Goal: Communication & Community: Answer question/provide support

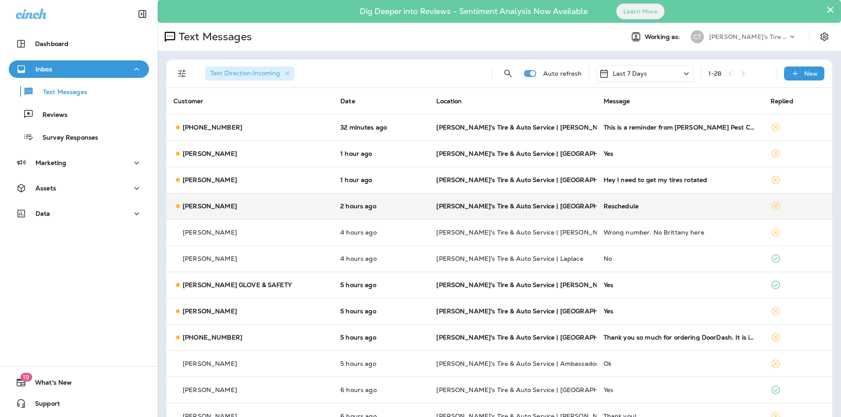
click at [550, 205] on p "[PERSON_NAME]'s Tire & Auto Service | [GEOGRAPHIC_DATA][PERSON_NAME]" at bounding box center [512, 206] width 153 height 7
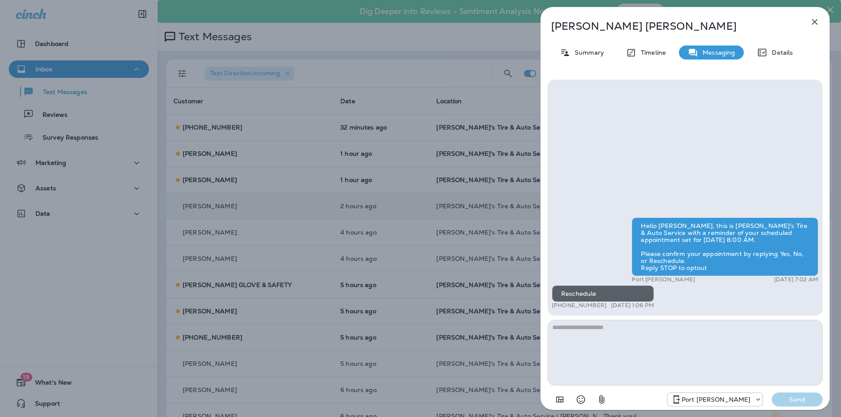
click at [378, 179] on div "[PERSON_NAME] Summary Timeline Messaging Details Hello [PERSON_NAME], this is […" at bounding box center [420, 208] width 841 height 417
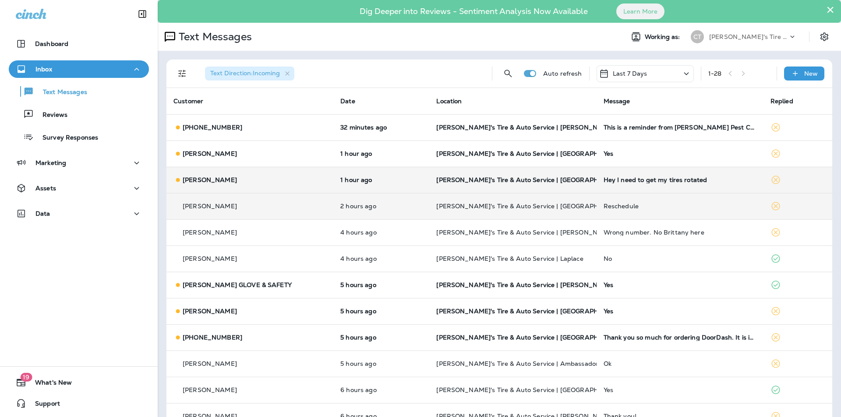
click at [562, 178] on p "[PERSON_NAME]'s Tire & Auto Service | [GEOGRAPHIC_DATA]" at bounding box center [512, 179] width 153 height 7
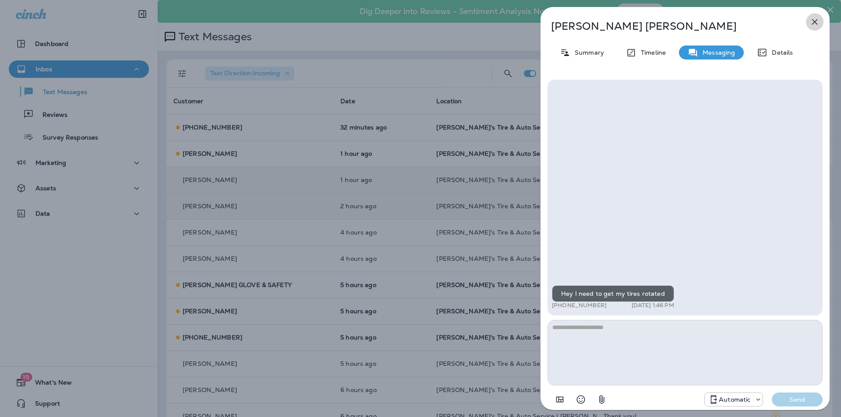
click at [816, 20] on icon "button" at bounding box center [814, 22] width 11 height 11
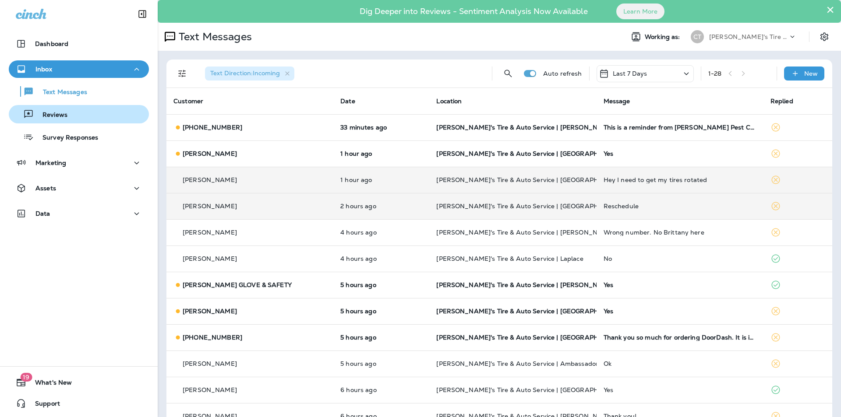
click at [62, 115] on p "Reviews" at bounding box center [51, 115] width 34 height 8
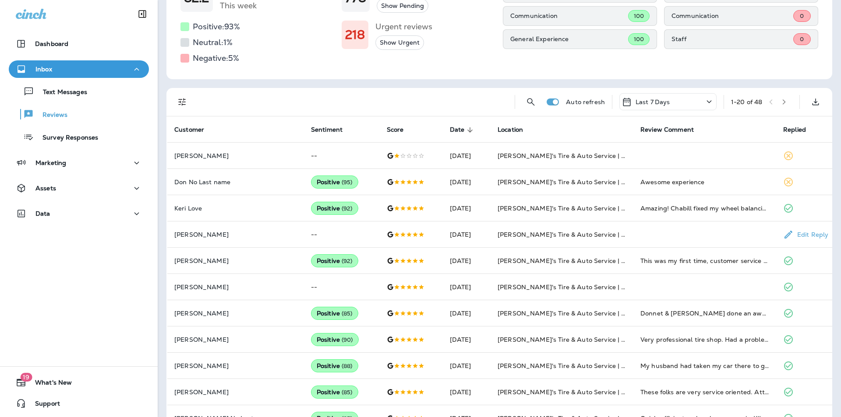
scroll to position [131, 0]
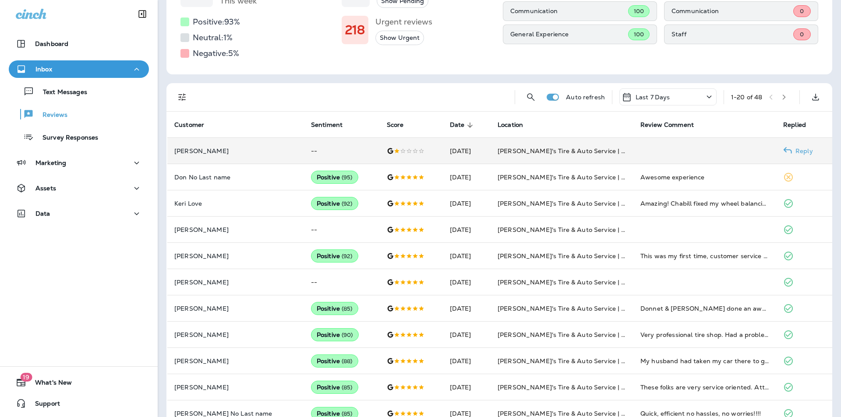
click at [613, 152] on td "[PERSON_NAME]'s Tire & Auto Service | [GEOGRAPHIC_DATA][PERSON_NAME]" at bounding box center [561, 151] width 143 height 26
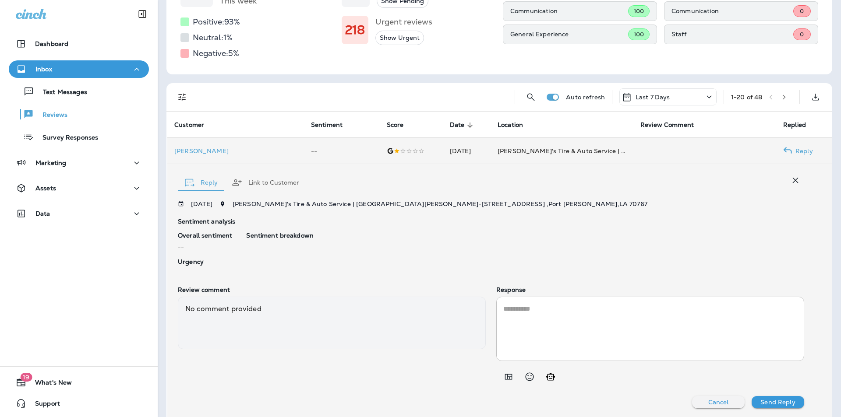
scroll to position [133, 0]
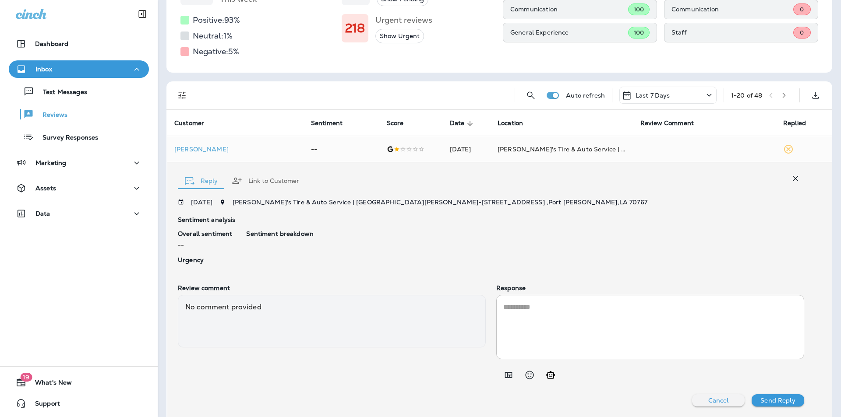
click at [506, 302] on textarea at bounding box center [650, 327] width 294 height 50
paste textarea "**********"
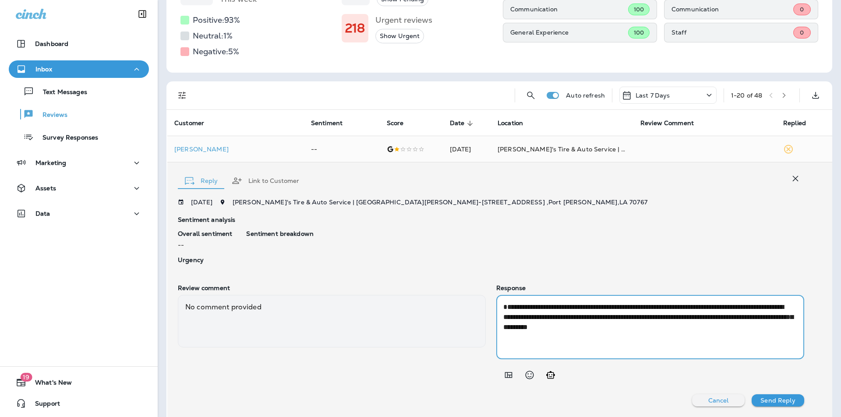
click at [503, 307] on textarea "**********" at bounding box center [648, 327] width 291 height 50
type textarea "**********"
click at [768, 399] on p "Send Reply" at bounding box center [777, 400] width 35 height 7
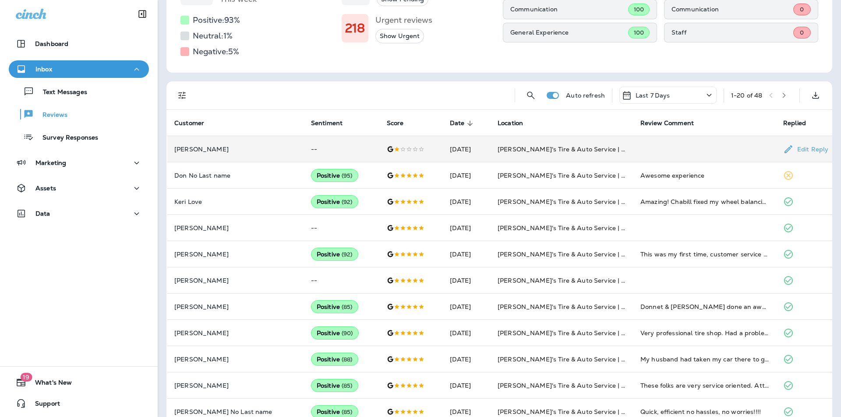
click at [671, 148] on td at bounding box center [704, 149] width 143 height 26
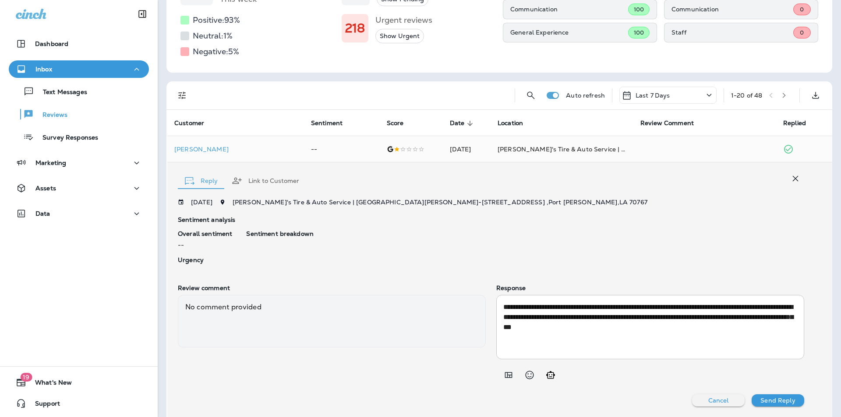
click at [441, 254] on div "Sentiment breakdown" at bounding box center [525, 248] width 558 height 37
click at [791, 179] on icon "button" at bounding box center [795, 178] width 11 height 11
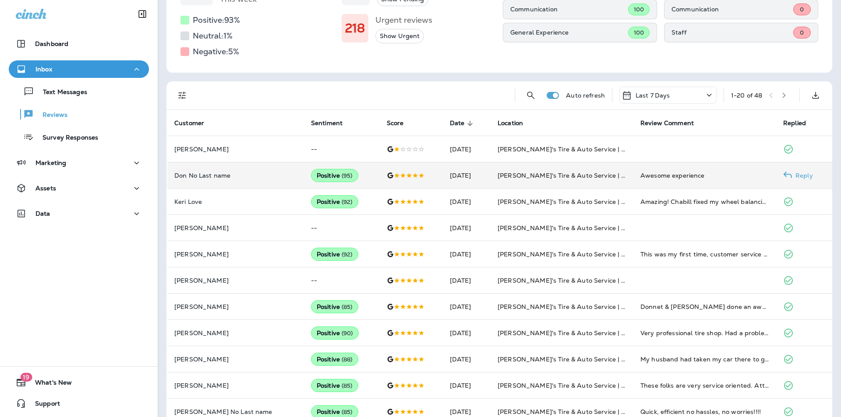
click at [798, 175] on p "Reply" at bounding box center [802, 175] width 21 height 7
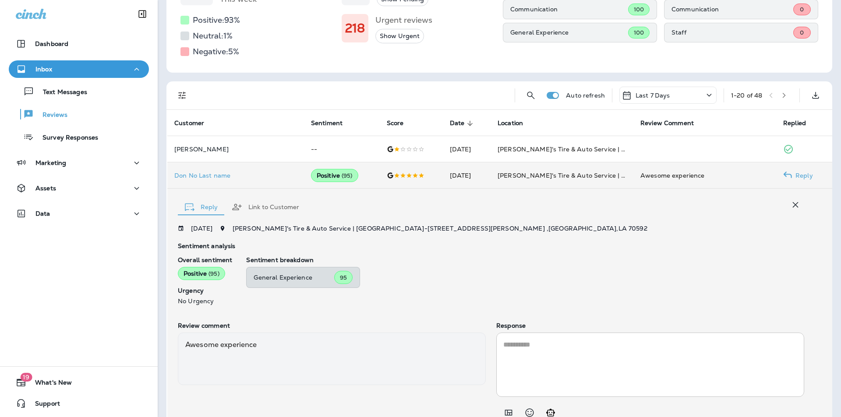
scroll to position [171, 0]
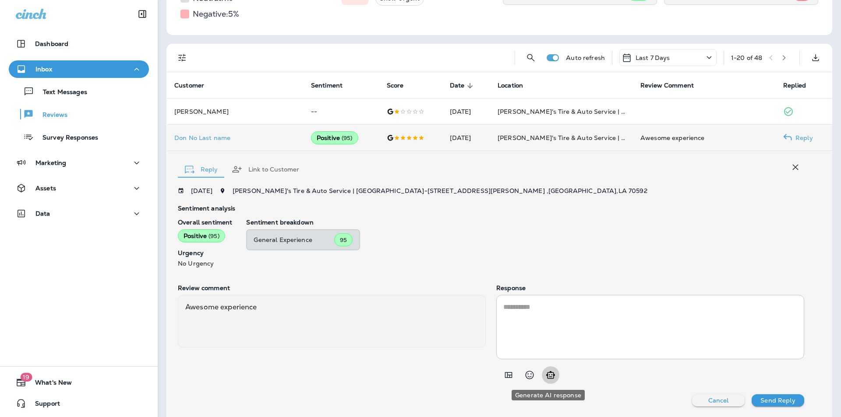
click at [551, 374] on icon "Generate AI response" at bounding box center [550, 375] width 11 height 11
type textarea "**********"
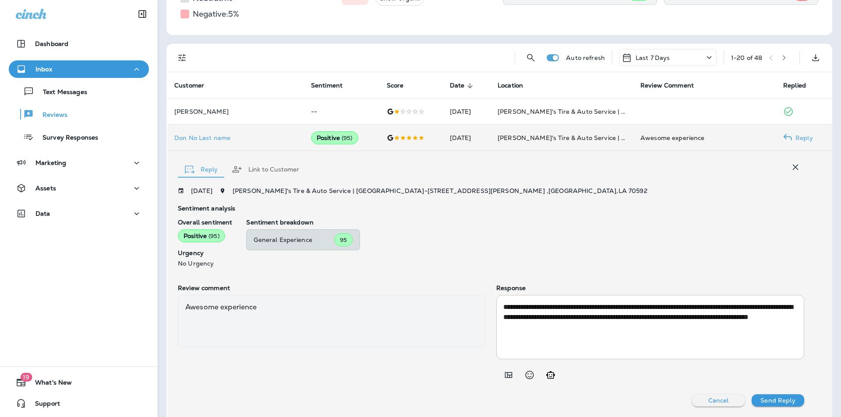
click at [773, 399] on p "Send Reply" at bounding box center [777, 400] width 35 height 7
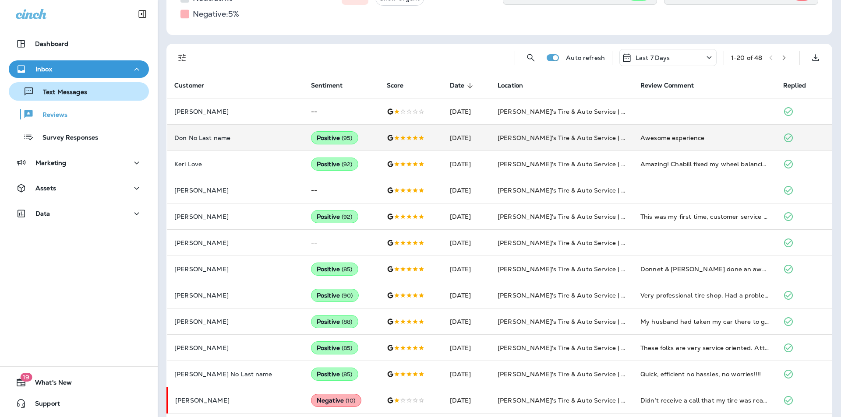
click at [57, 92] on p "Text Messages" at bounding box center [60, 92] width 53 height 8
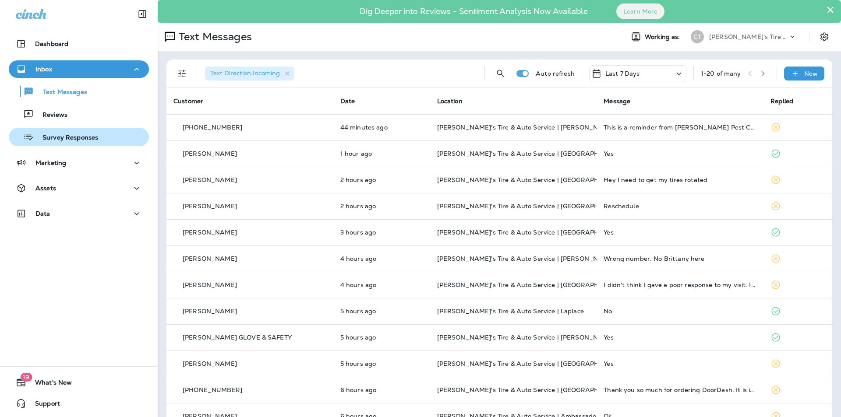
click at [63, 136] on p "Survey Responses" at bounding box center [66, 138] width 64 height 8
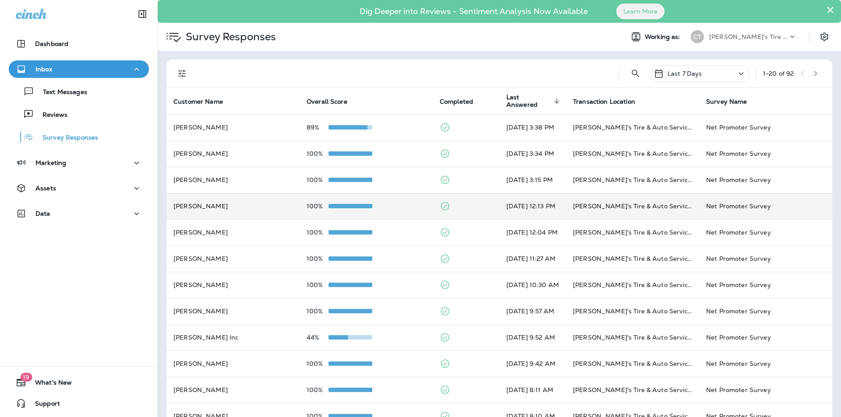
click at [391, 208] on div "100%" at bounding box center [366, 206] width 119 height 7
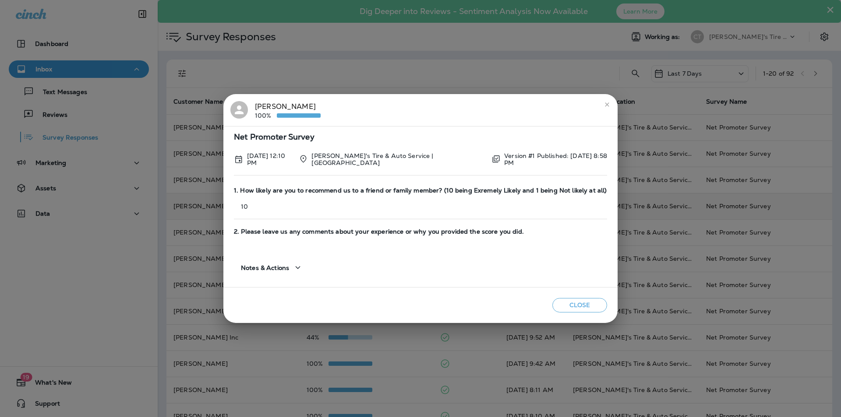
click at [605, 105] on icon "close" at bounding box center [606, 104] width 7 height 7
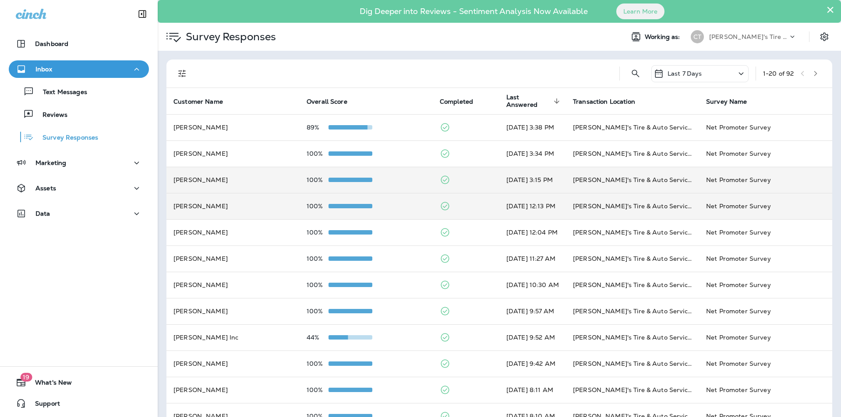
click at [390, 175] on td "100%" at bounding box center [366, 180] width 133 height 26
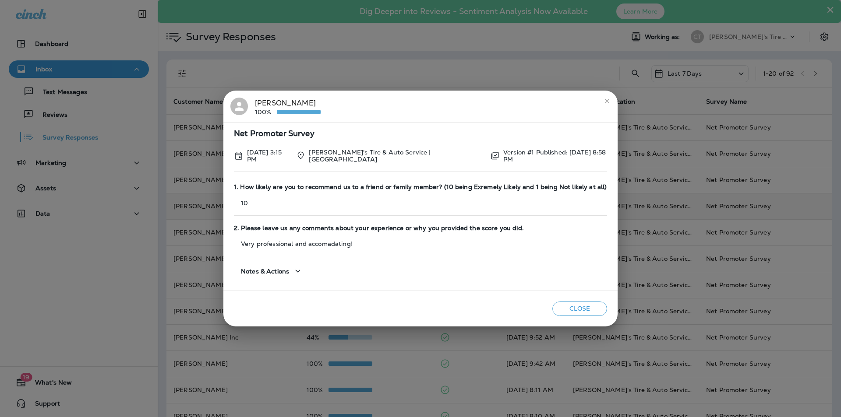
drag, startPoint x: 605, startPoint y: 102, endPoint x: 525, endPoint y: 128, distance: 84.1
click at [604, 102] on icon "close" at bounding box center [606, 101] width 7 height 7
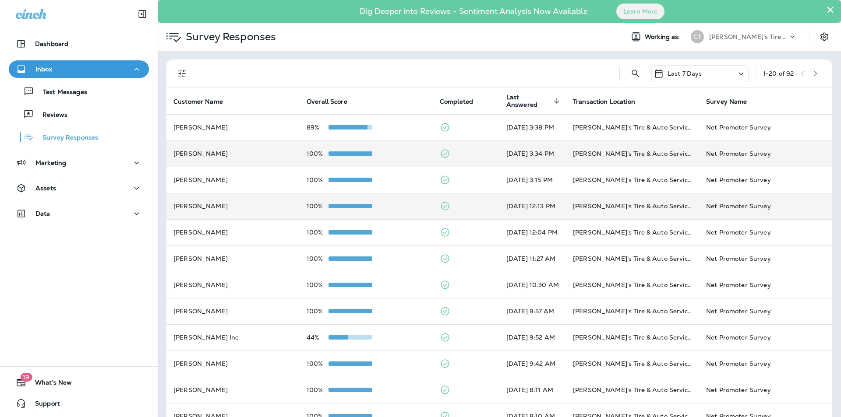
click at [402, 150] on div "100%" at bounding box center [366, 153] width 119 height 7
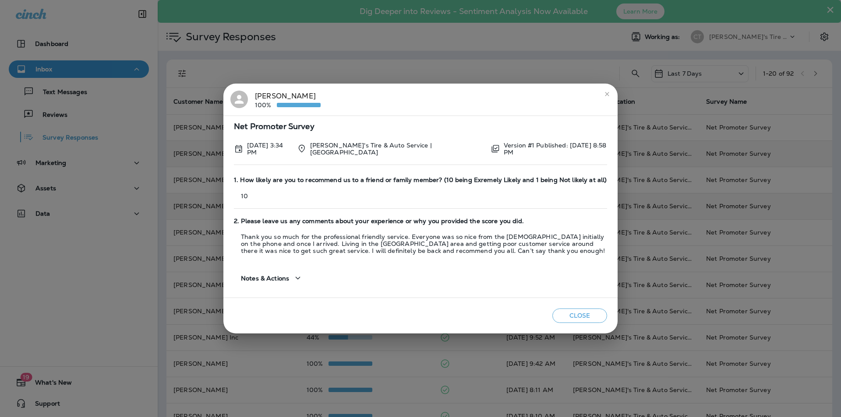
click at [606, 95] on icon "close" at bounding box center [606, 94] width 7 height 7
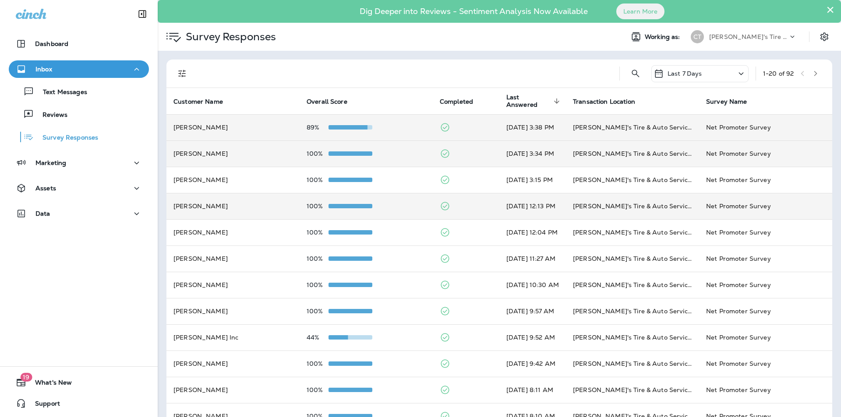
click at [403, 124] on div "89%" at bounding box center [366, 127] width 119 height 7
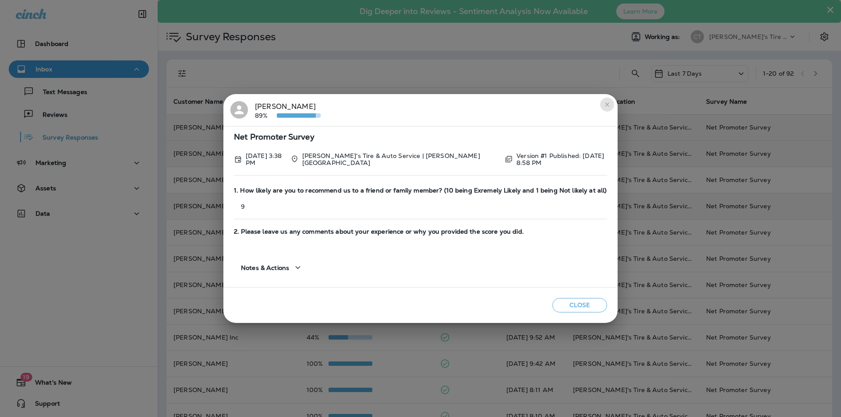
click at [606, 102] on icon "close" at bounding box center [606, 104] width 7 height 7
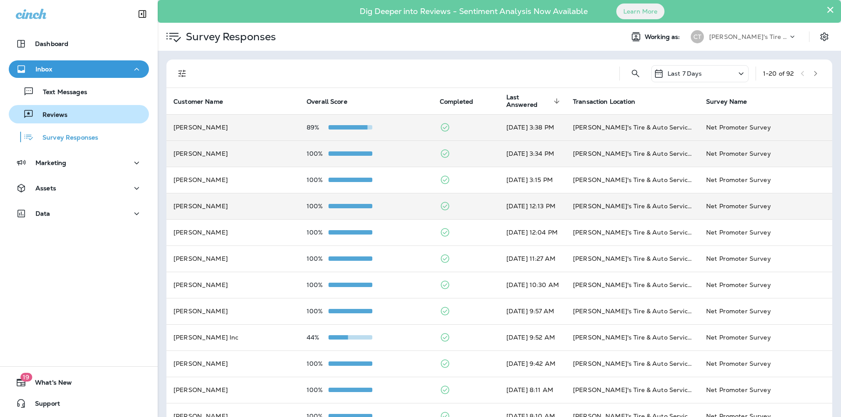
click at [72, 109] on div "Reviews" at bounding box center [78, 114] width 133 height 13
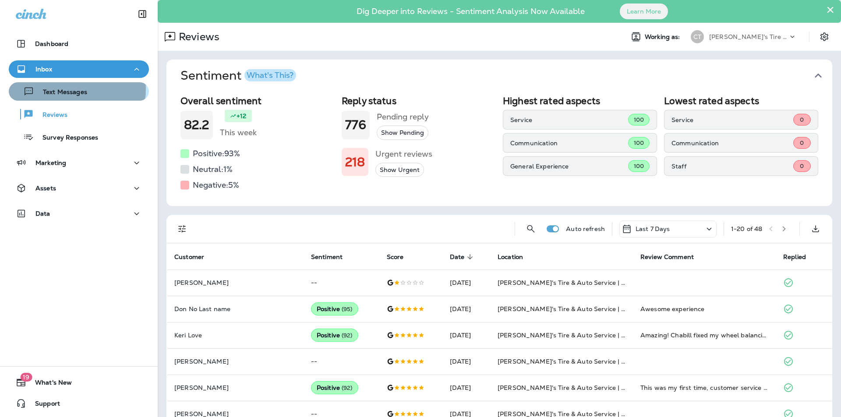
click at [70, 89] on p "Text Messages" at bounding box center [60, 92] width 53 height 8
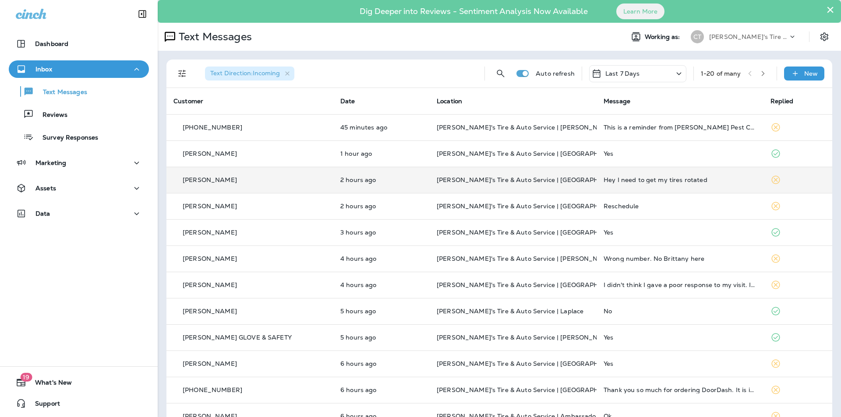
click at [713, 178] on div "Hey I need to get my tires rotated" at bounding box center [679, 179] width 153 height 7
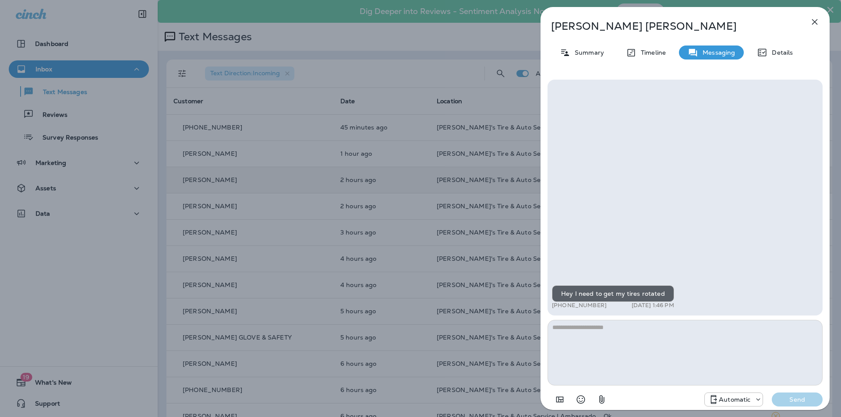
drag, startPoint x: 605, startPoint y: 306, endPoint x: 558, endPoint y: 308, distance: 46.9
click at [558, 308] on div "+1 (985) 870-6444 [DATE] 1:46 PM" at bounding box center [613, 305] width 122 height 7
copy p "[PHONE_NUMBER]"
click at [817, 20] on icon "button" at bounding box center [814, 22] width 11 height 11
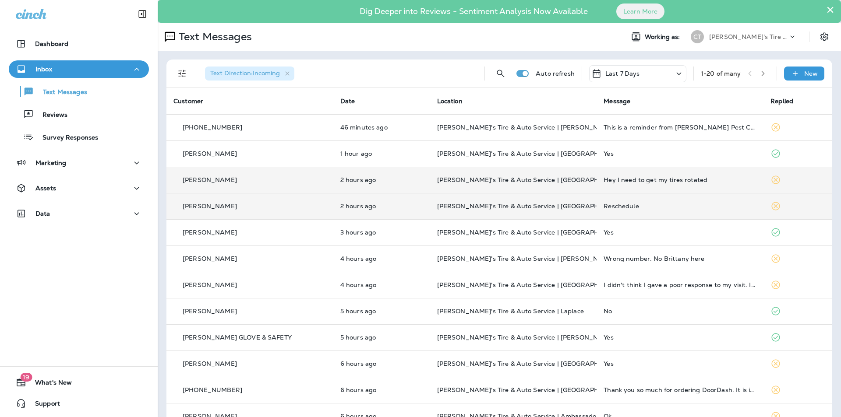
click at [560, 203] on p "[PERSON_NAME]'s Tire & Auto Service | [GEOGRAPHIC_DATA][PERSON_NAME]" at bounding box center [513, 206] width 153 height 7
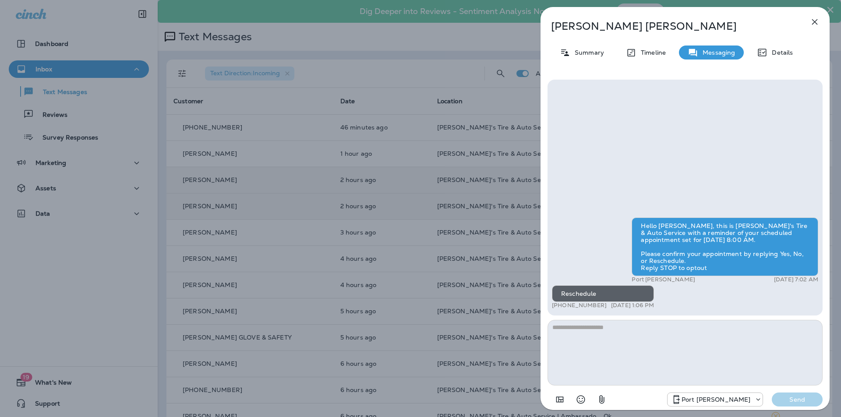
drag, startPoint x: 603, startPoint y: 305, endPoint x: 560, endPoint y: 308, distance: 43.0
click at [560, 308] on div "+1 (225) 205-3835 [DATE] 1:06 PM" at bounding box center [603, 305] width 102 height 7
copy p "[PHONE_NUMBER]"
